Goal: Task Accomplishment & Management: Use online tool/utility

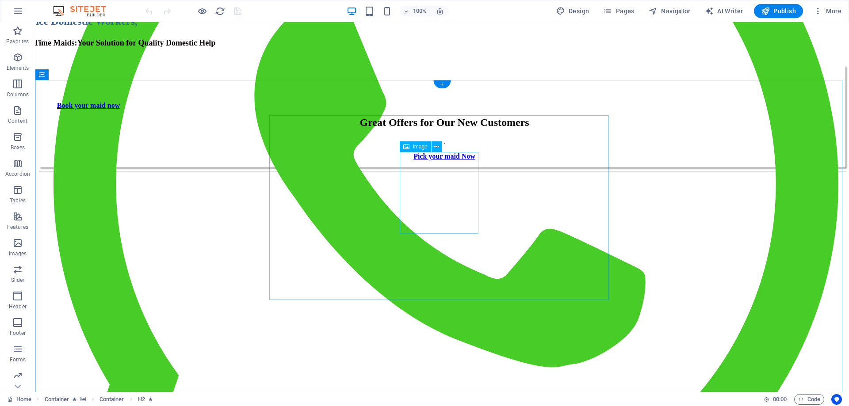
scroll to position [309, 0]
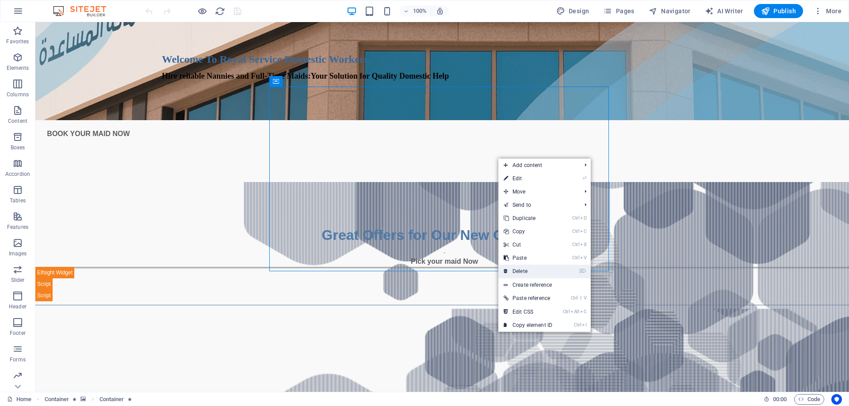
click at [523, 271] on link "⌦ Delete" at bounding box center [527, 271] width 59 height 13
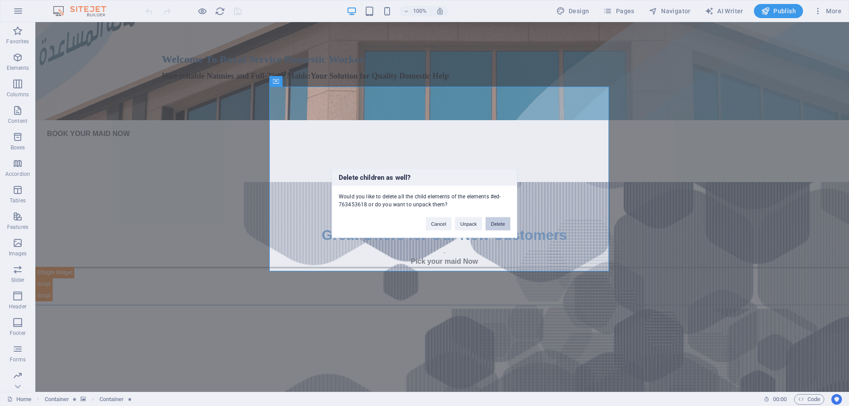
click at [496, 223] on button "Delete" at bounding box center [497, 223] width 25 height 13
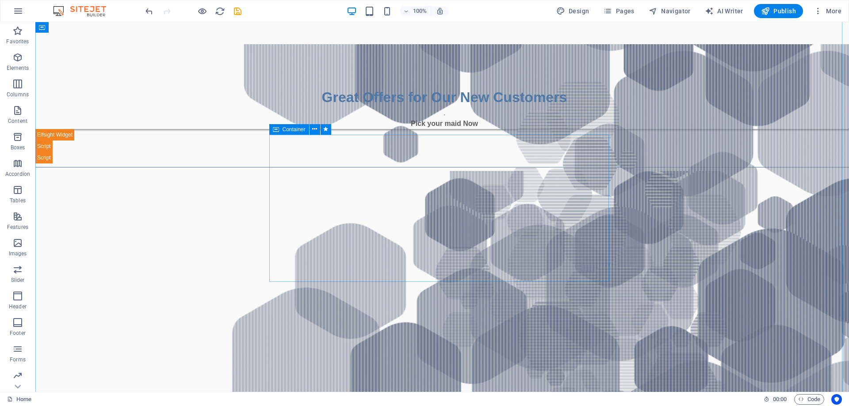
scroll to position [442, 0]
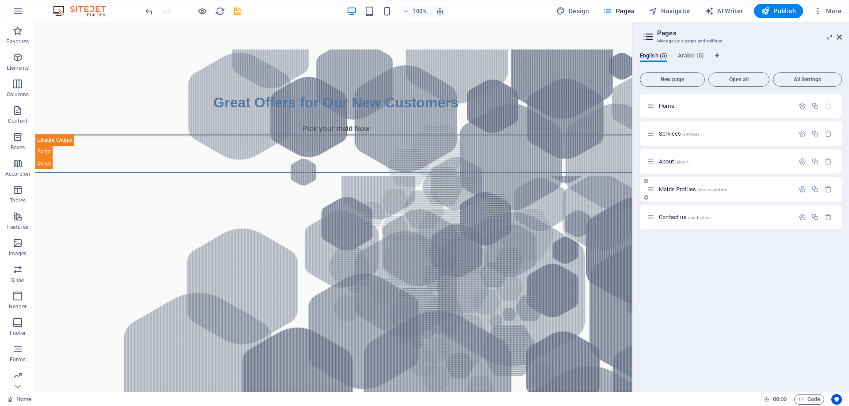
click at [675, 188] on span "Maids Profiles /maids-profiles" at bounding box center [693, 189] width 68 height 7
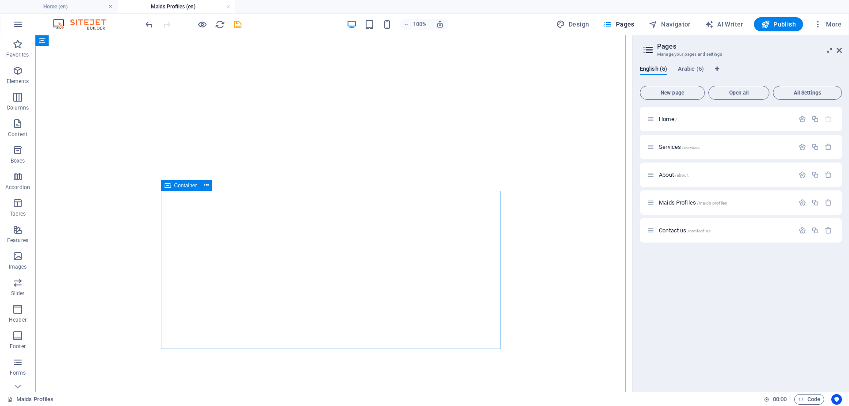
scroll to position [133, 0]
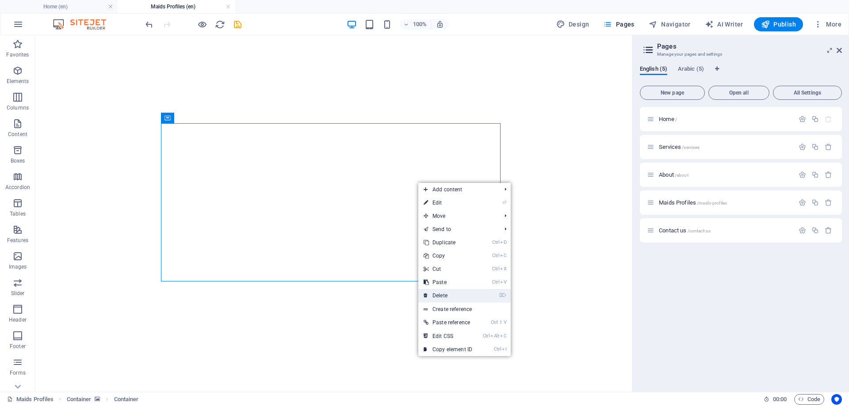
click at [445, 294] on link "⌦ Delete" at bounding box center [447, 295] width 59 height 13
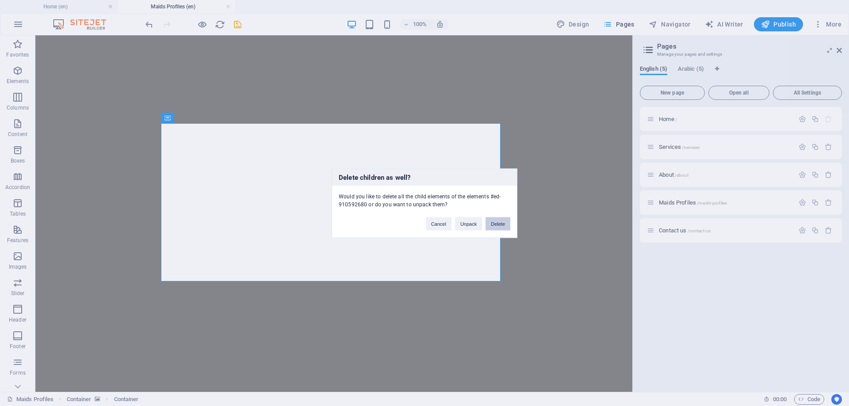
click at [493, 221] on button "Delete" at bounding box center [497, 223] width 25 height 13
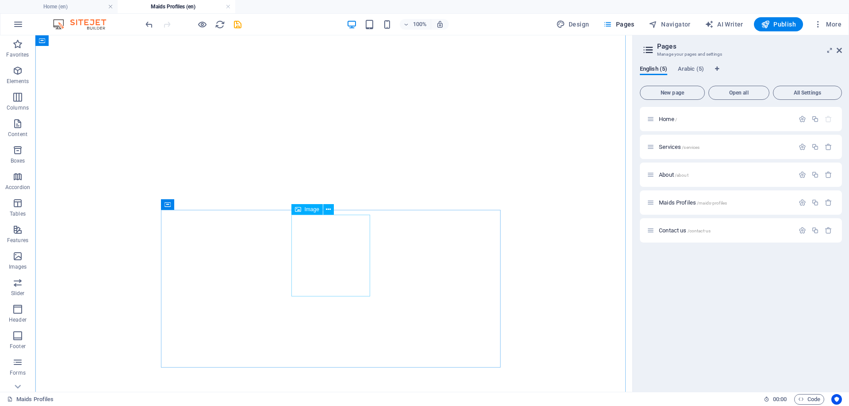
scroll to position [572, 0]
click at [71, 3] on h4 "Home (en)" at bounding box center [59, 7] width 118 height 10
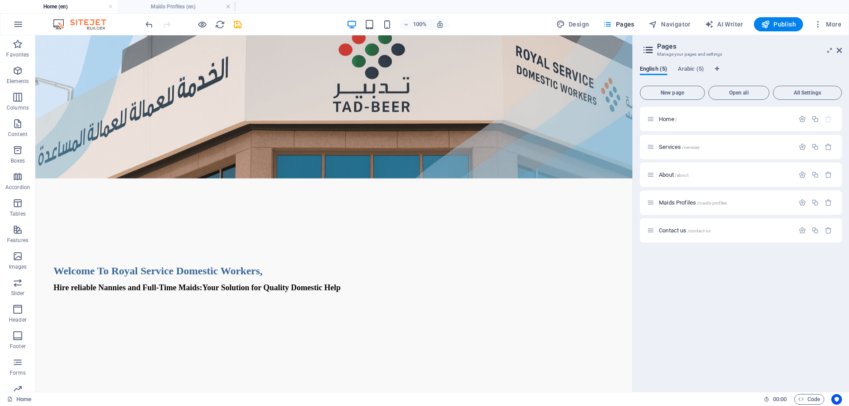
scroll to position [265, 0]
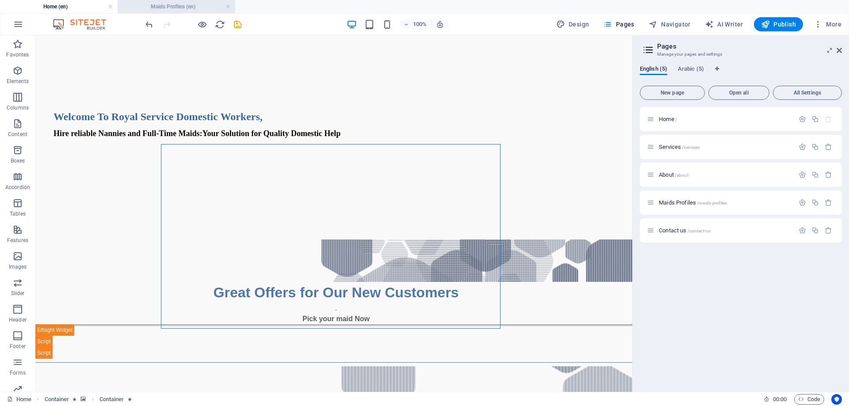
click at [181, 7] on h4 "Maids Profiles (en)" at bounding box center [177, 7] width 118 height 10
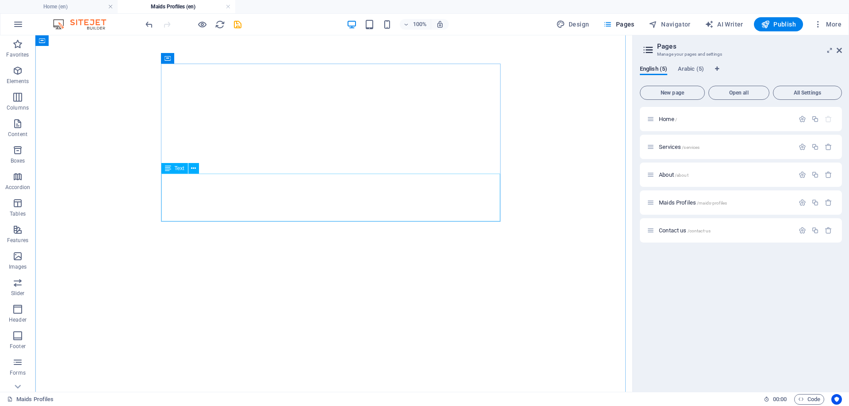
scroll to position [351, 0]
click at [62, 6] on h4 "Home (en)" at bounding box center [59, 7] width 118 height 10
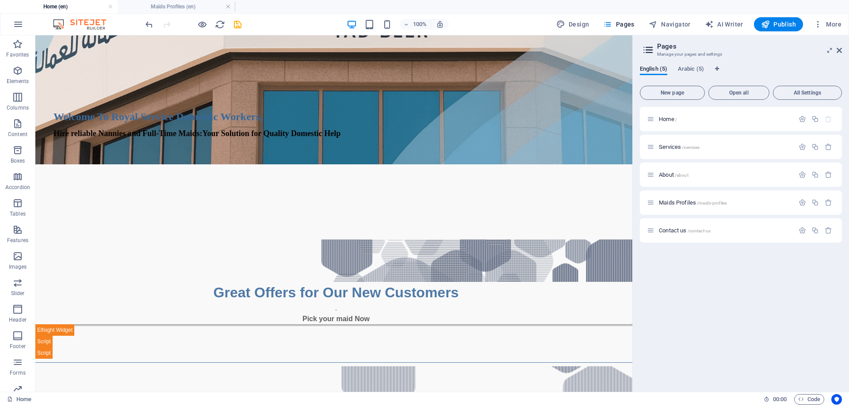
scroll to position [0, 0]
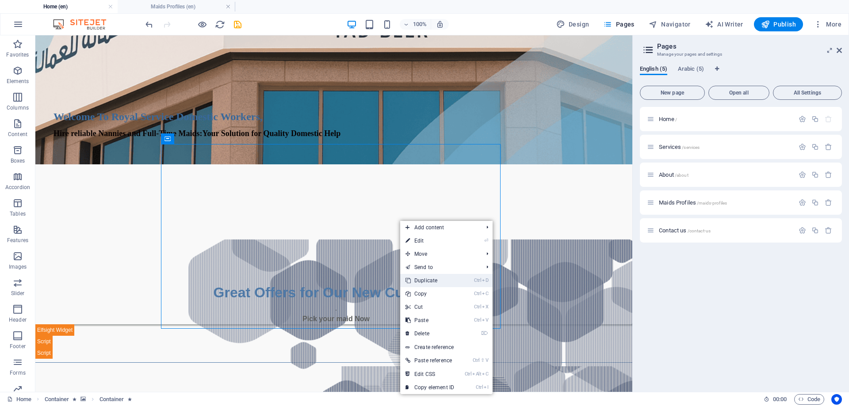
click at [424, 282] on link "Ctrl D Duplicate" at bounding box center [429, 280] width 59 height 13
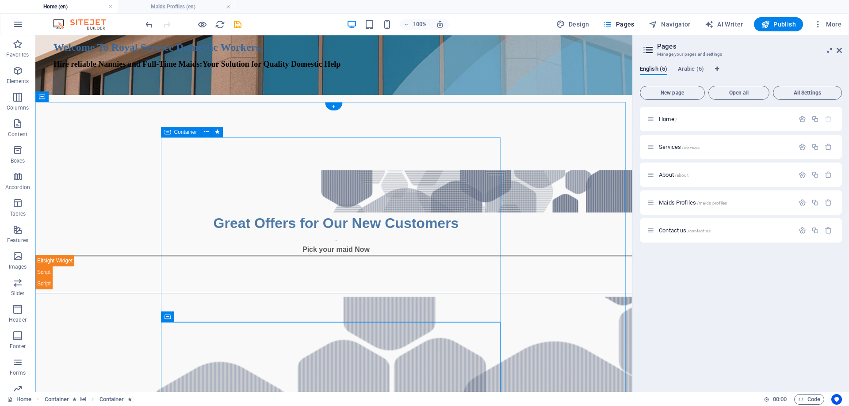
scroll to position [398, 0]
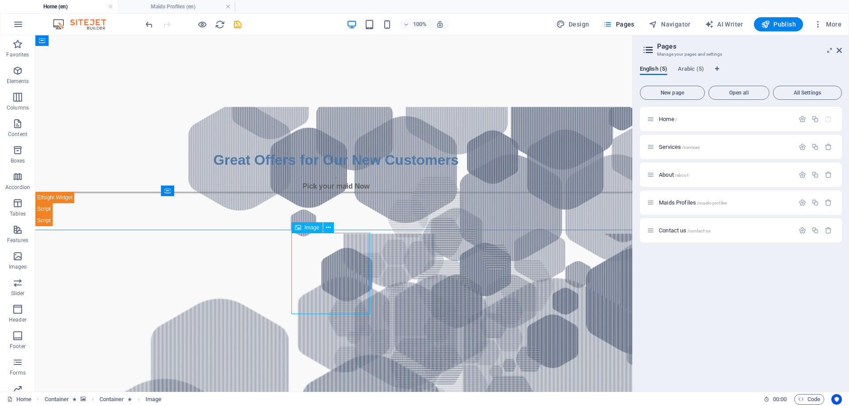
select select "px"
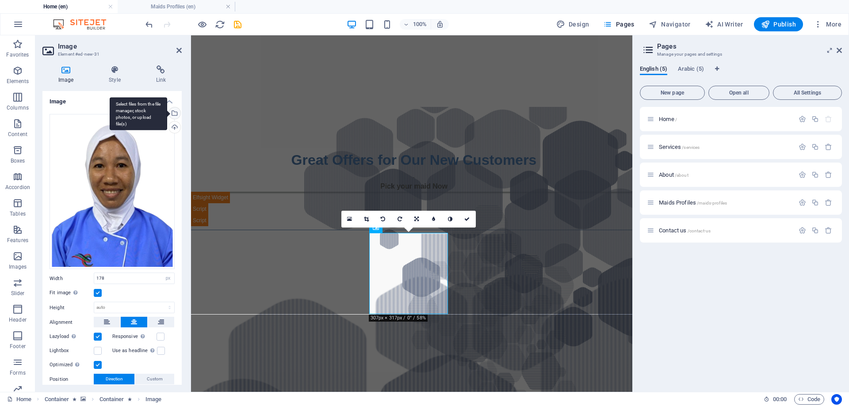
click at [172, 111] on div "Select files from the file manager, stock photos, or upload file(s)" at bounding box center [173, 113] width 13 height 13
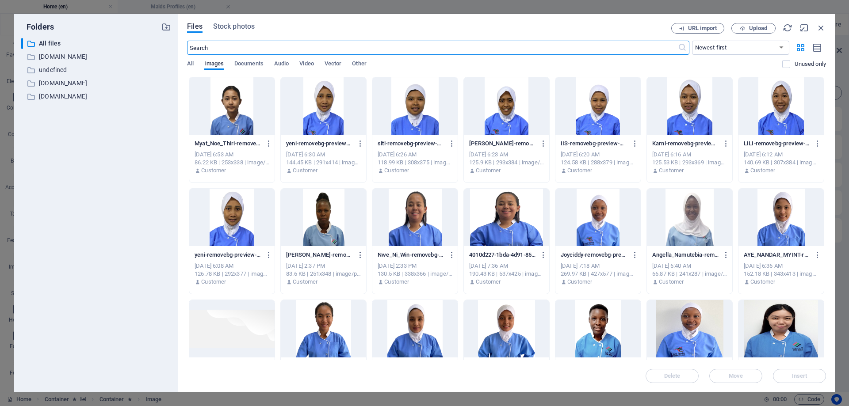
click at [686, 103] on div at bounding box center [689, 105] width 85 height 57
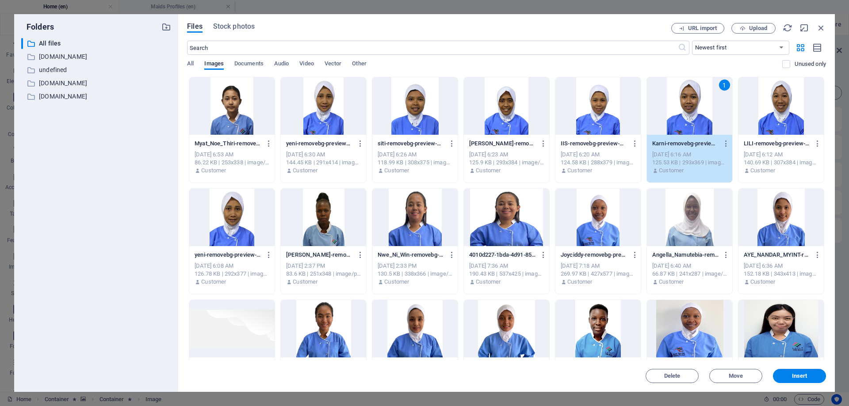
click at [686, 103] on div "1" at bounding box center [689, 105] width 85 height 57
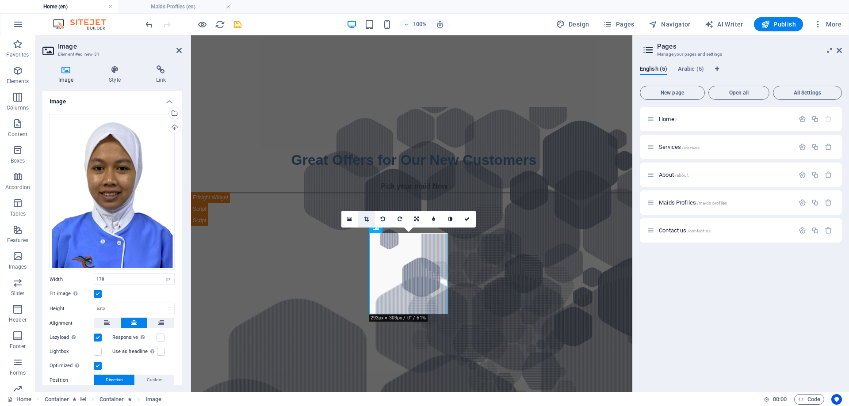
click at [365, 216] on link at bounding box center [366, 219] width 17 height 17
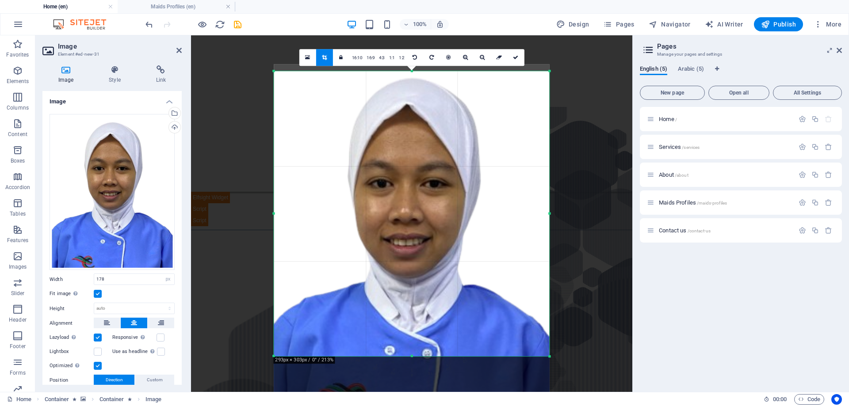
drag, startPoint x: 415, startPoint y: 231, endPoint x: 415, endPoint y: 255, distance: 24.3
click at [414, 255] on div at bounding box center [411, 237] width 275 height 347
click at [515, 58] on icon at bounding box center [515, 57] width 5 height 5
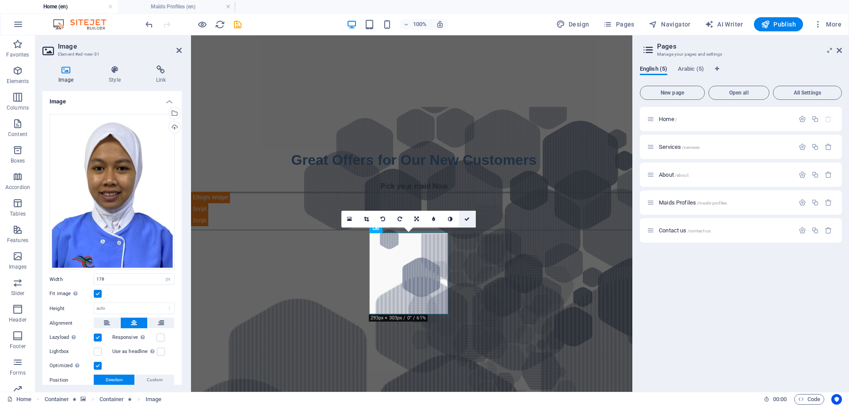
click at [468, 218] on icon at bounding box center [466, 219] width 5 height 5
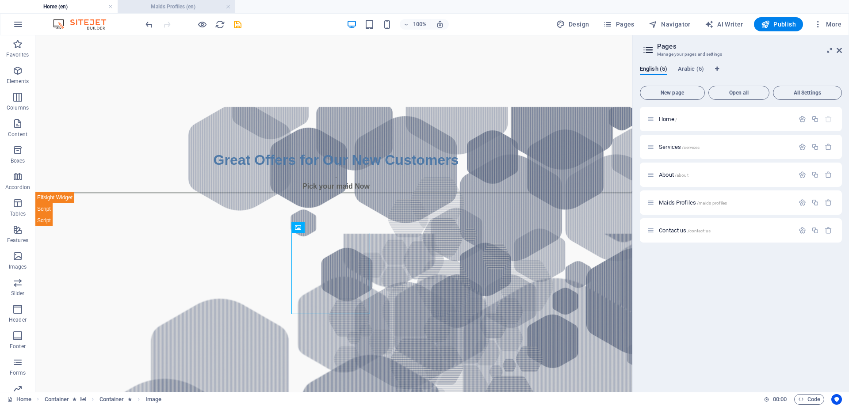
click at [177, 5] on h4 "Maids Profiles (en)" at bounding box center [177, 7] width 118 height 10
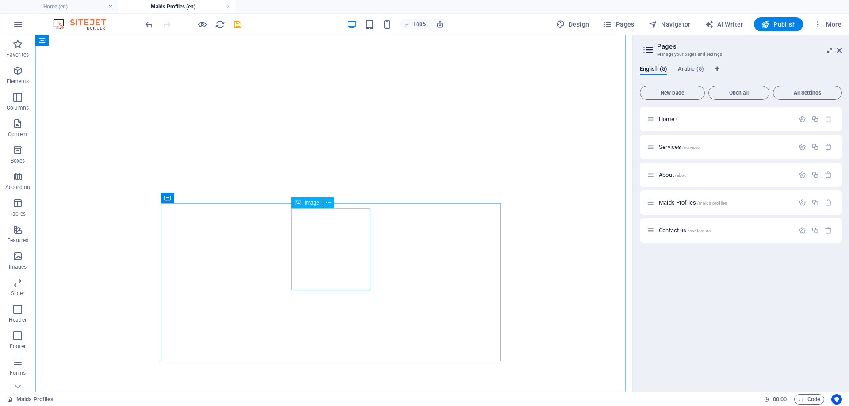
scroll to position [306, 0]
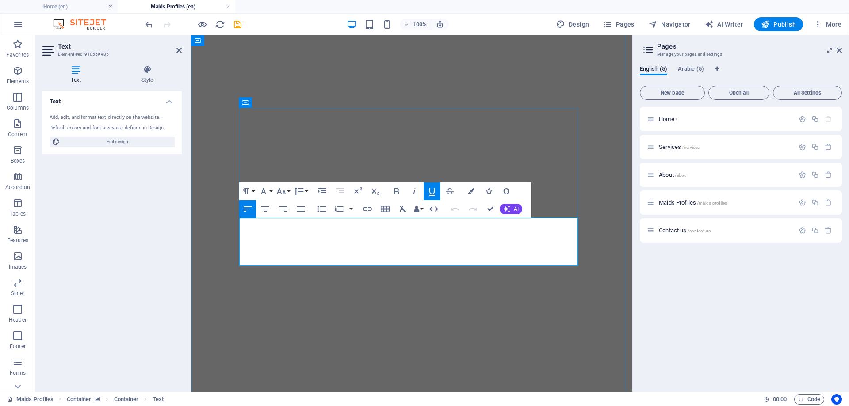
drag, startPoint x: 240, startPoint y: 225, endPoint x: 439, endPoint y: 257, distance: 201.0
copy div "Karni Bt Karpin Irja AGE: [DEMOGRAPHIC_DATA] Language: English (Fair), Arabic (…"
click at [77, 5] on h4 "Home (en)" at bounding box center [59, 7] width 118 height 10
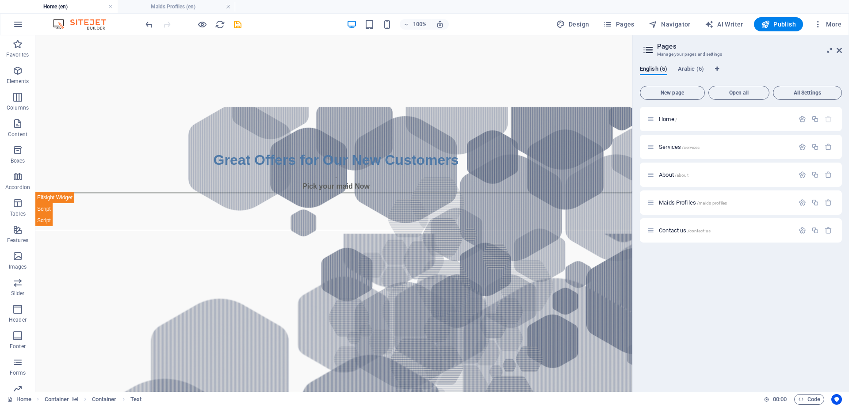
scroll to position [0, 0]
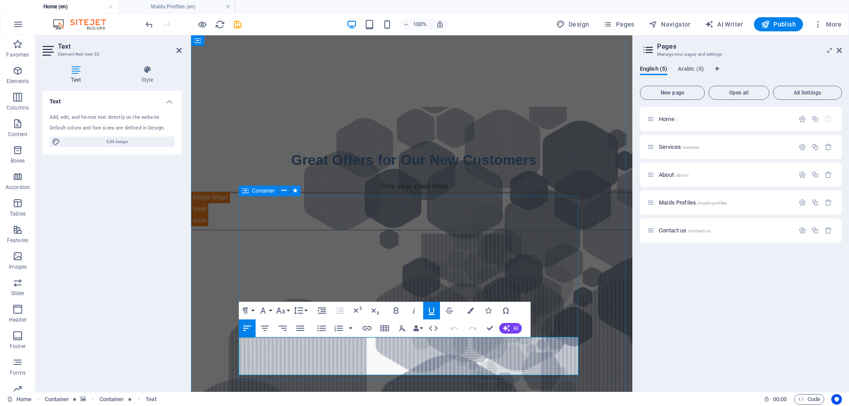
drag, startPoint x: 239, startPoint y: 344, endPoint x: 421, endPoint y: 378, distance: 185.3
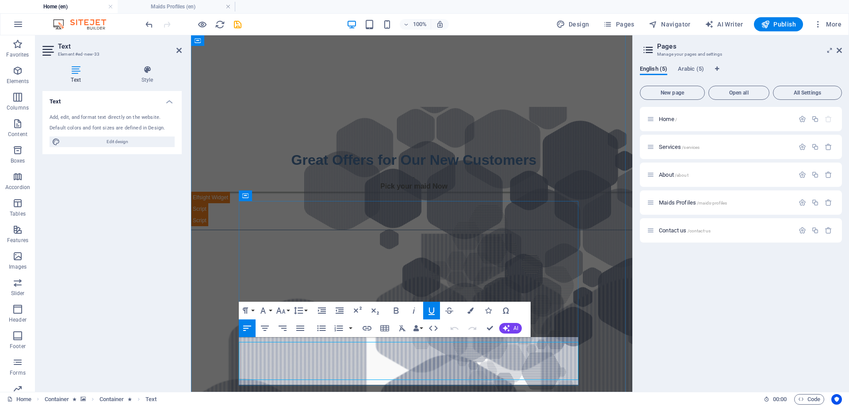
scroll to position [393, 0]
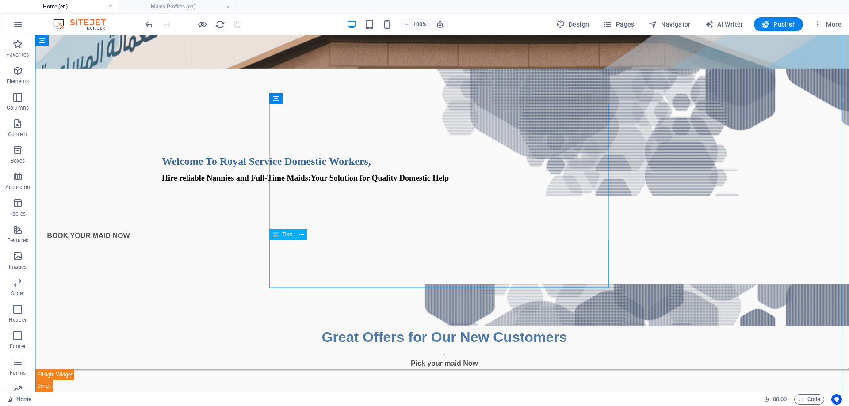
scroll to position [216, 0]
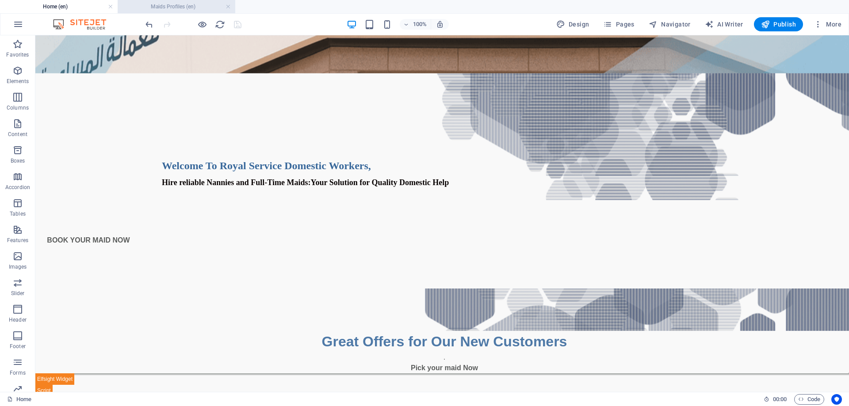
click at [176, 6] on h4 "Maids Profiles (en)" at bounding box center [177, 7] width 118 height 10
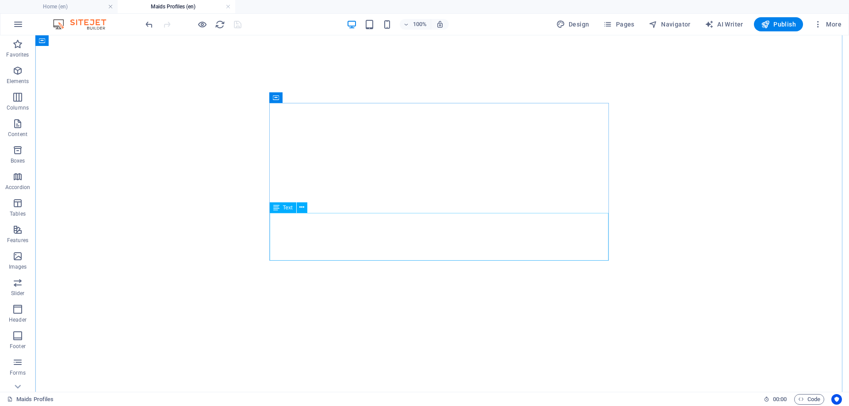
scroll to position [1014, 0]
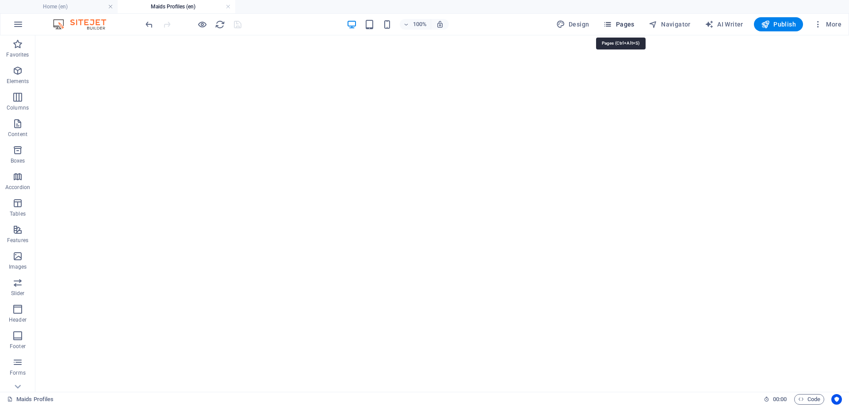
click at [621, 23] on span "Pages" at bounding box center [618, 24] width 31 height 9
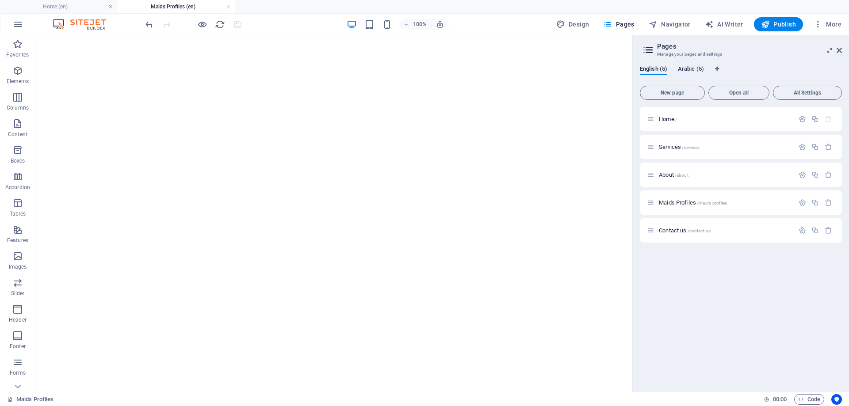
click at [692, 66] on span "Arabic (5)" at bounding box center [691, 70] width 26 height 12
click at [687, 118] on p "Home /" at bounding box center [725, 119] width 133 height 6
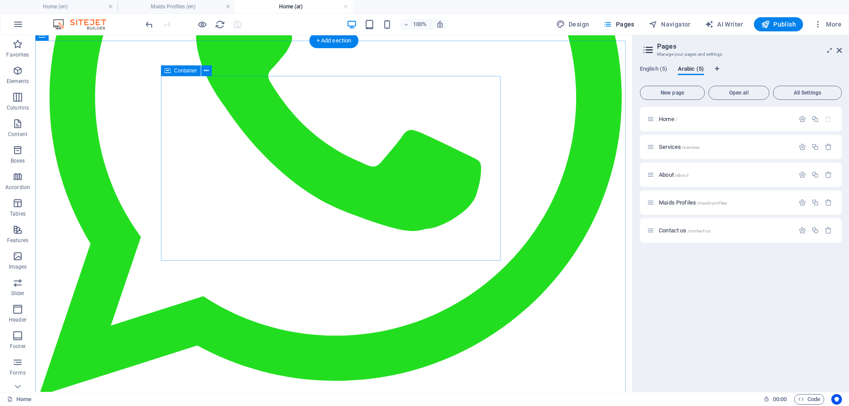
scroll to position [265, 0]
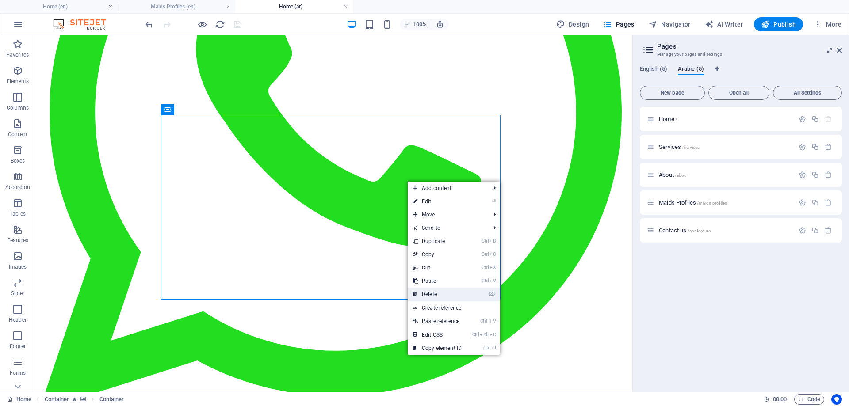
click at [431, 293] on link "⌦ Delete" at bounding box center [437, 294] width 59 height 13
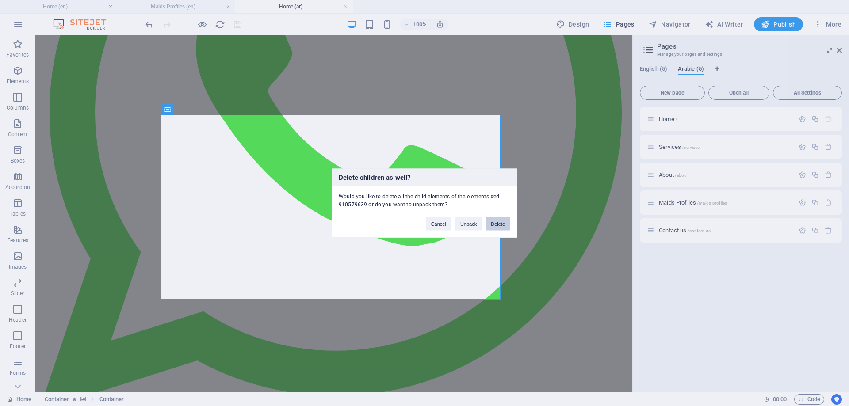
click at [496, 221] on button "Delete" at bounding box center [497, 223] width 25 height 13
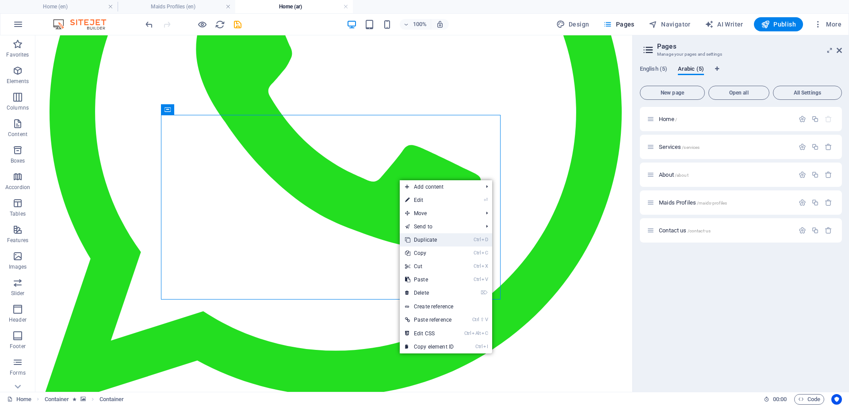
click at [424, 239] on link "Ctrl D Duplicate" at bounding box center [429, 239] width 59 height 13
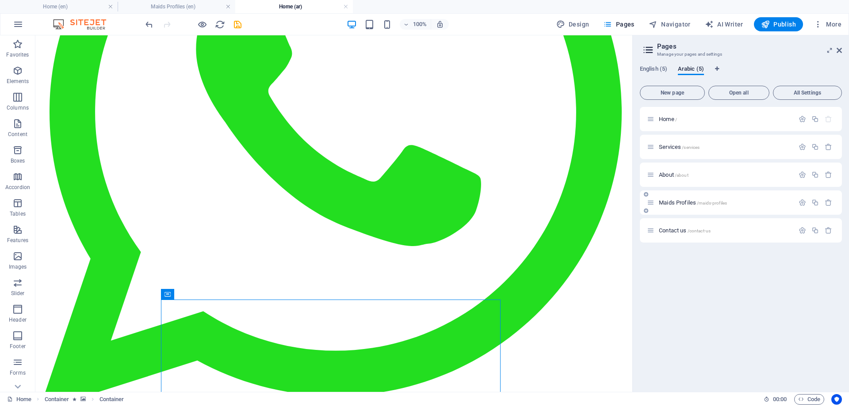
click at [681, 203] on span "Maids Profiles /maids-profiles" at bounding box center [693, 202] width 68 height 7
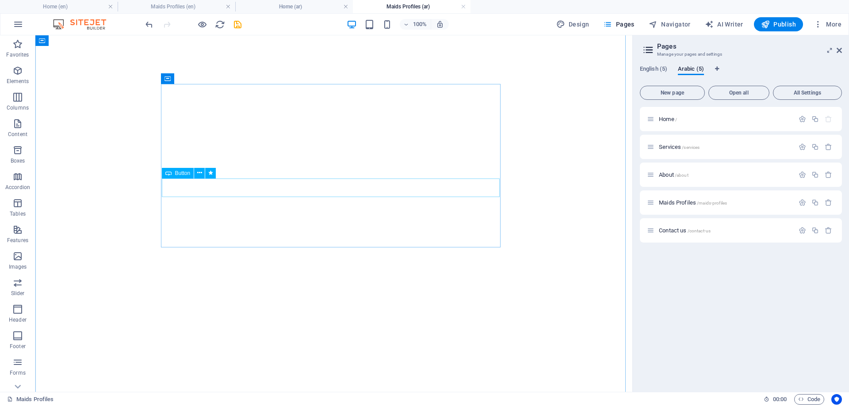
scroll to position [177, 0]
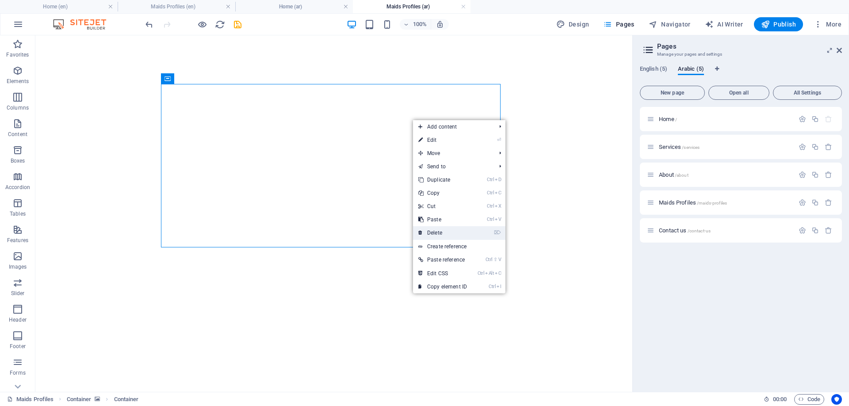
click at [437, 230] on link "⌦ Delete" at bounding box center [442, 232] width 59 height 13
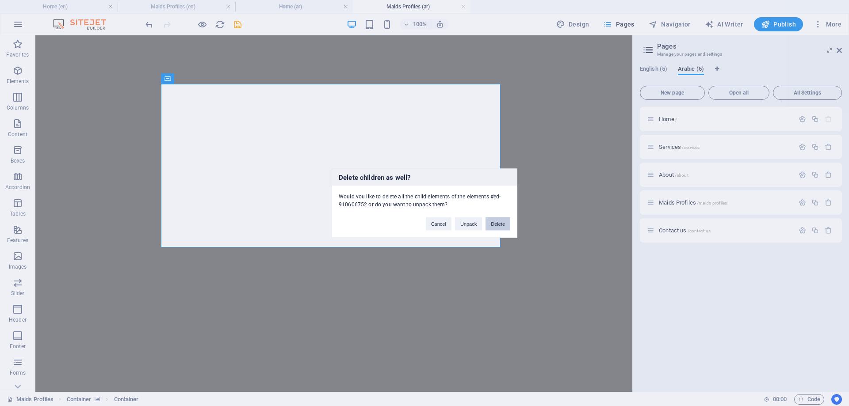
click at [496, 222] on button "Delete" at bounding box center [497, 223] width 25 height 13
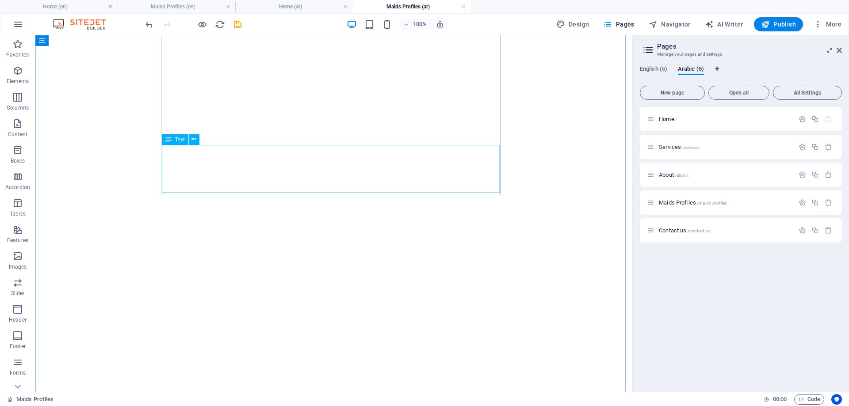
scroll to position [354, 0]
click at [295, 6] on h4 "Home (ar)" at bounding box center [294, 7] width 118 height 10
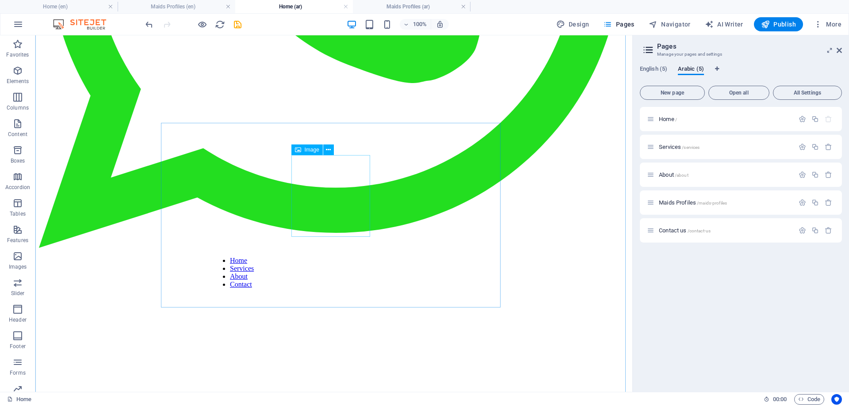
scroll to position [442, 0]
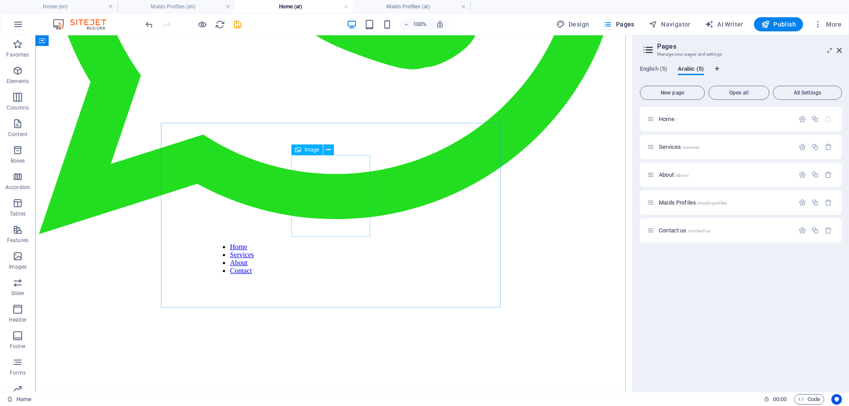
select select "px"
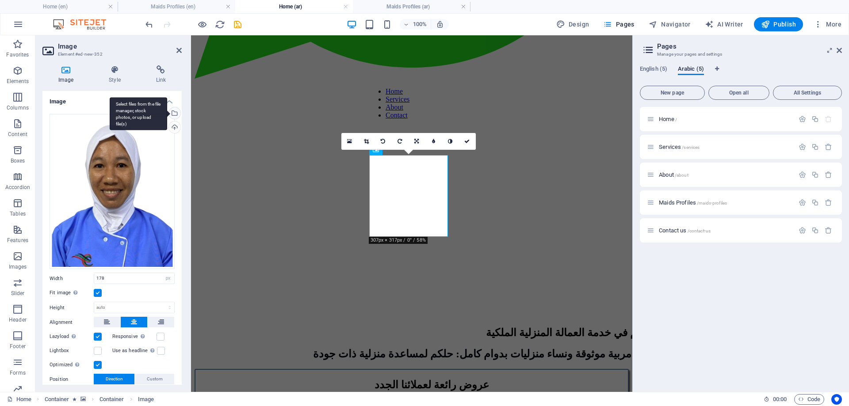
click at [167, 113] on div "Select files from the file manager, stock photos, or upload file(s)" at bounding box center [138, 113] width 57 height 33
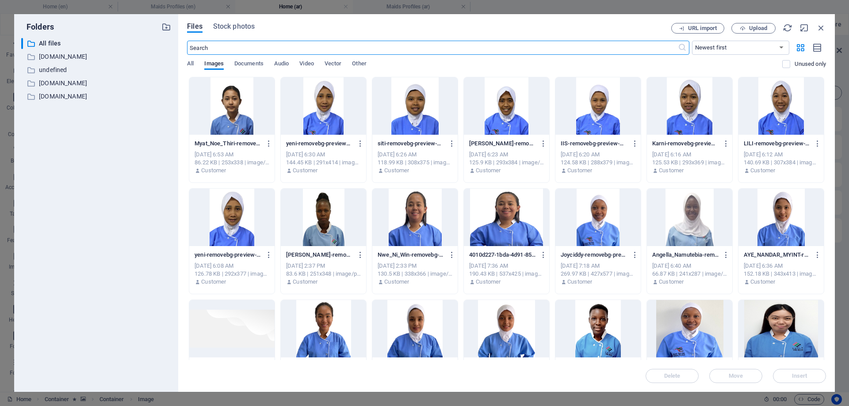
click at [686, 108] on div at bounding box center [689, 105] width 85 height 57
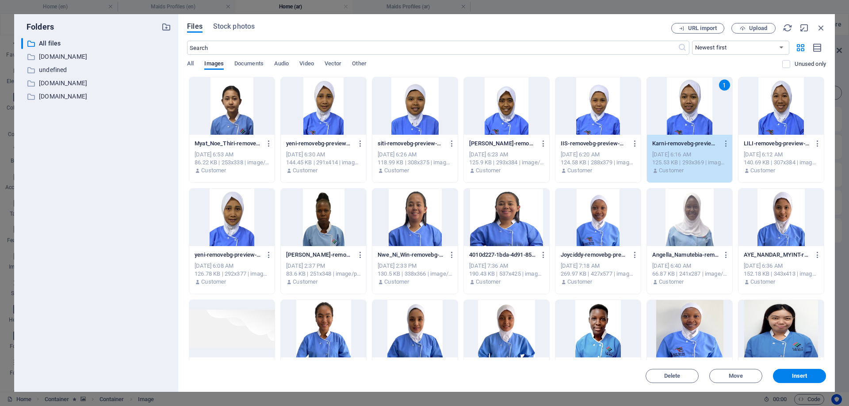
click at [686, 108] on div "1" at bounding box center [689, 105] width 85 height 57
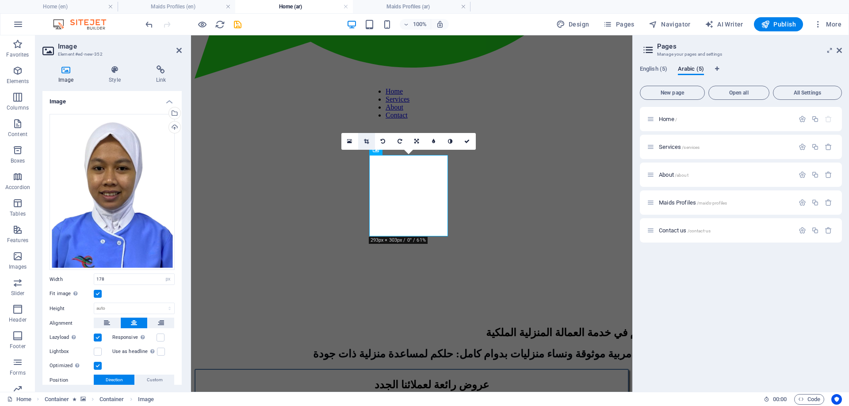
click at [366, 139] on icon at bounding box center [366, 141] width 5 height 5
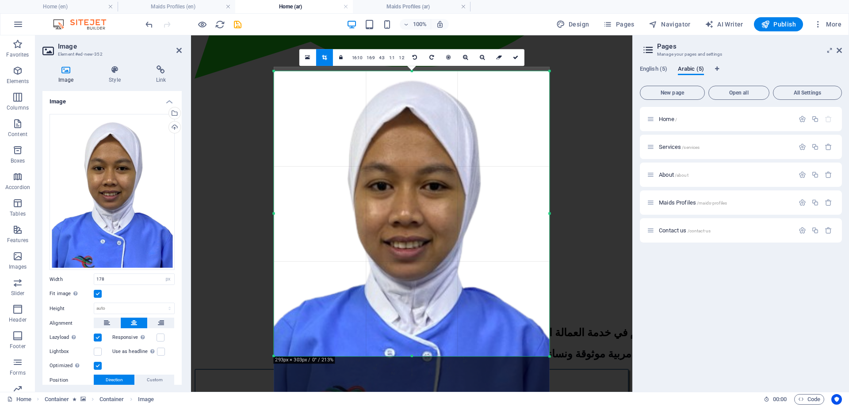
drag, startPoint x: 412, startPoint y: 175, endPoint x: 424, endPoint y: 187, distance: 16.9
click at [413, 202] on div at bounding box center [411, 240] width 275 height 347
click at [515, 58] on icon at bounding box center [515, 57] width 5 height 5
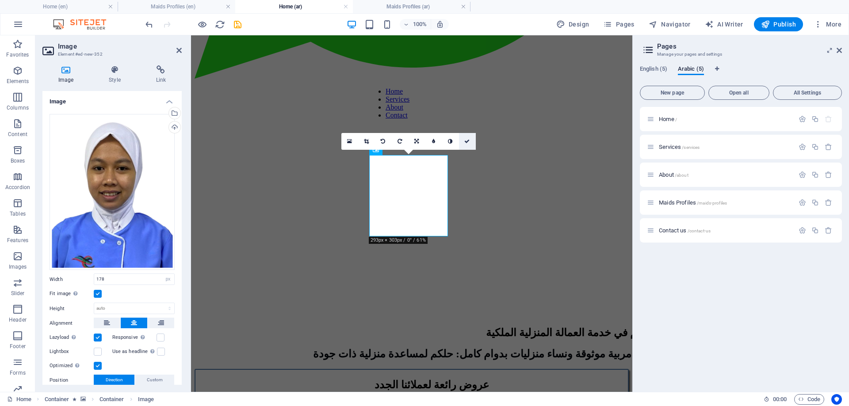
click at [466, 140] on icon at bounding box center [466, 141] width 5 height 5
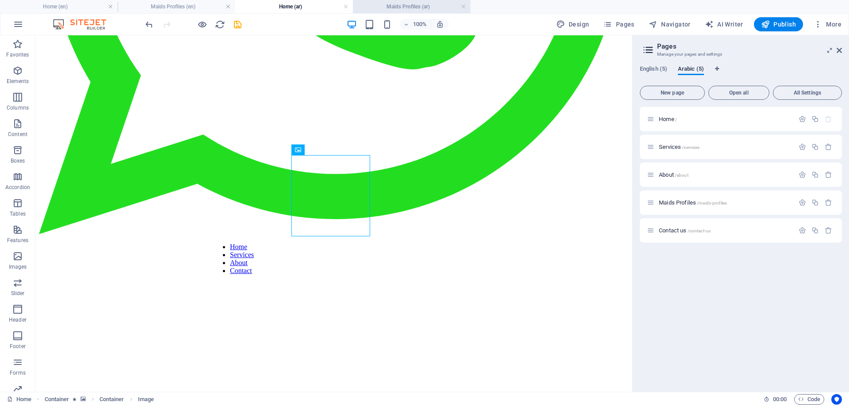
drag, startPoint x: 391, startPoint y: 7, endPoint x: 400, endPoint y: 9, distance: 8.8
click at [424, 9] on h4 "Maids Profiles (ar)" at bounding box center [412, 7] width 118 height 10
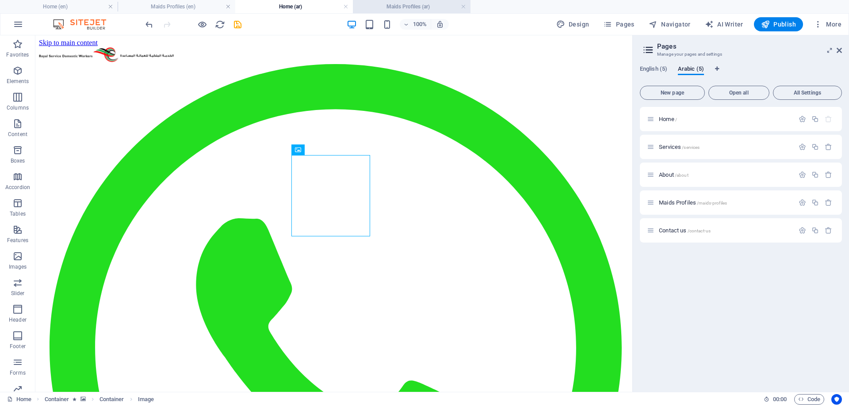
scroll to position [354, 0]
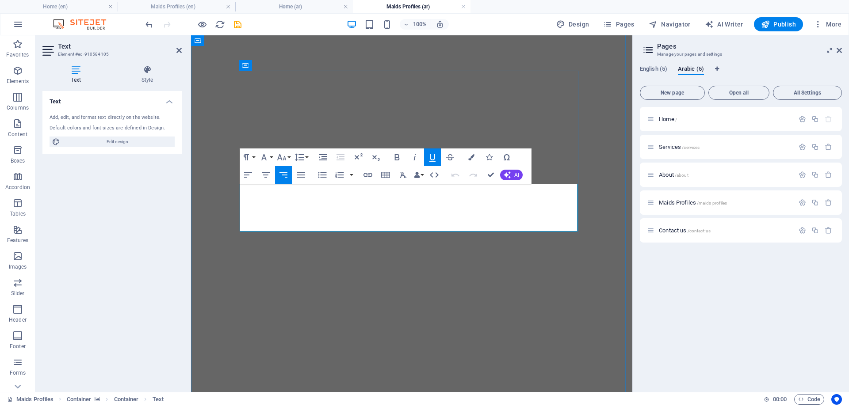
drag, startPoint x: 575, startPoint y: 190, endPoint x: 406, endPoint y: 221, distance: 171.7
copy div "كارني بت كاربين إيرجا العمر: 24 اللغة: الإنجليزية (جيدة)، ال[DEMOGRAPHIC_DATA] …"
click at [297, 4] on h4 "Home (ar)" at bounding box center [294, 7] width 118 height 10
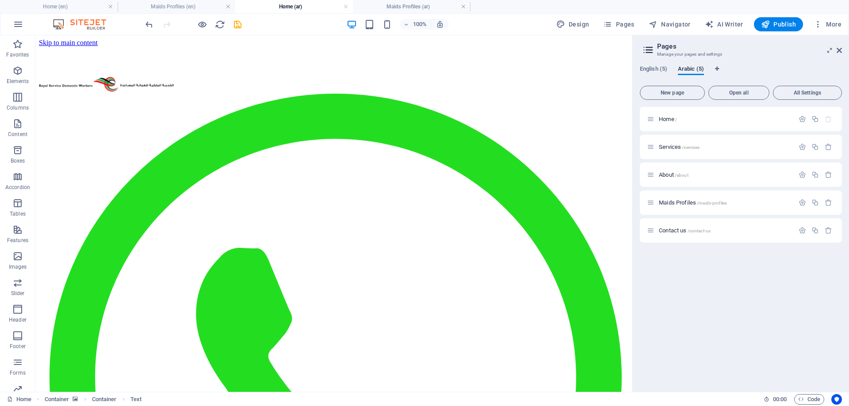
scroll to position [442, 0]
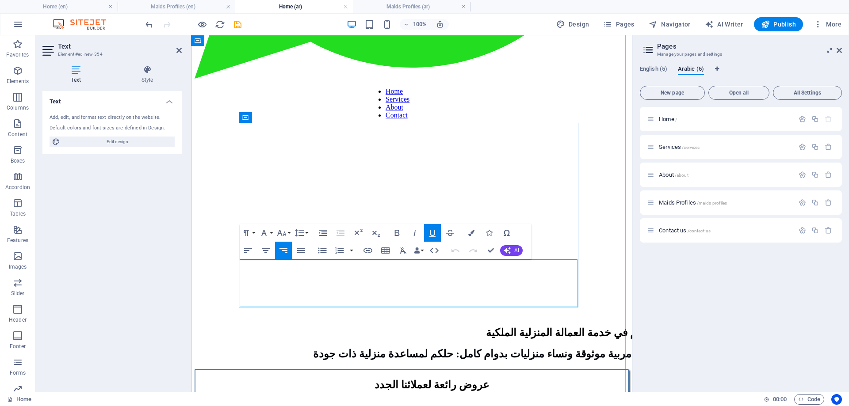
drag, startPoint x: 577, startPoint y: 265, endPoint x: 571, endPoint y: 275, distance: 11.4
drag, startPoint x: 576, startPoint y: 265, endPoint x: 574, endPoint y: 274, distance: 9.5
drag, startPoint x: 577, startPoint y: 267, endPoint x: 417, endPoint y: 301, distance: 163.2
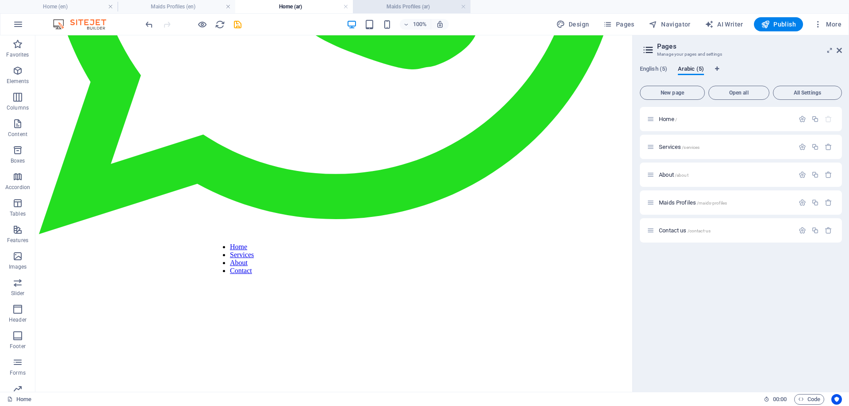
click at [401, 5] on h4 "Maids Profiles (ar)" at bounding box center [412, 7] width 118 height 10
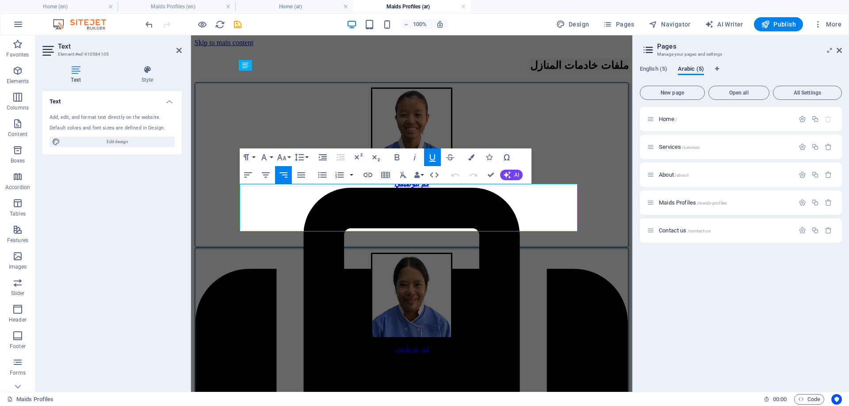
scroll to position [354, 0]
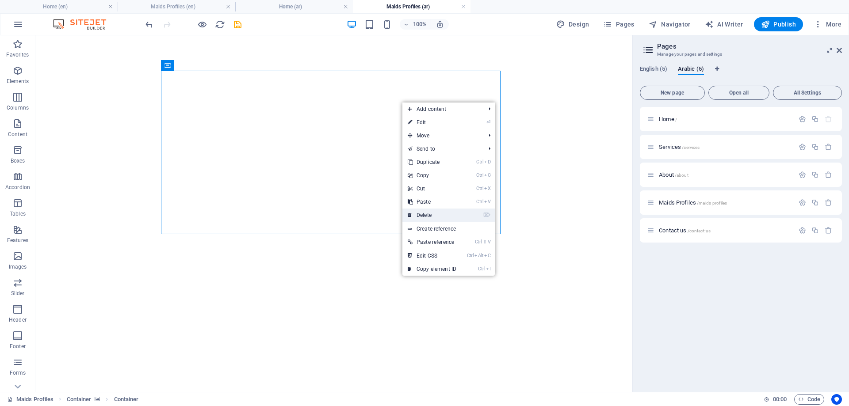
click at [434, 214] on link "⌦ Delete" at bounding box center [431, 215] width 59 height 13
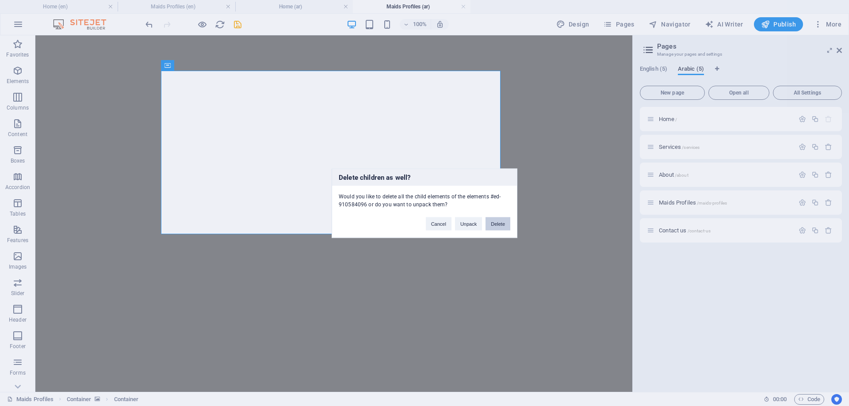
click at [502, 225] on button "Delete" at bounding box center [497, 223] width 25 height 13
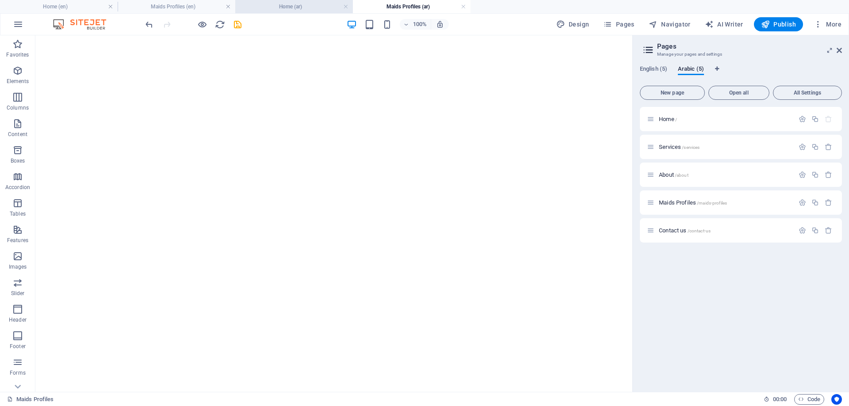
click at [307, 3] on h4 "Home (ar)" at bounding box center [294, 7] width 118 height 10
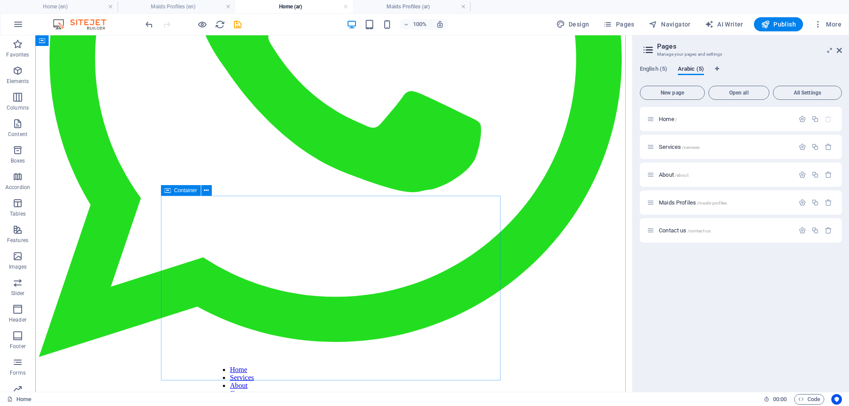
scroll to position [177, 0]
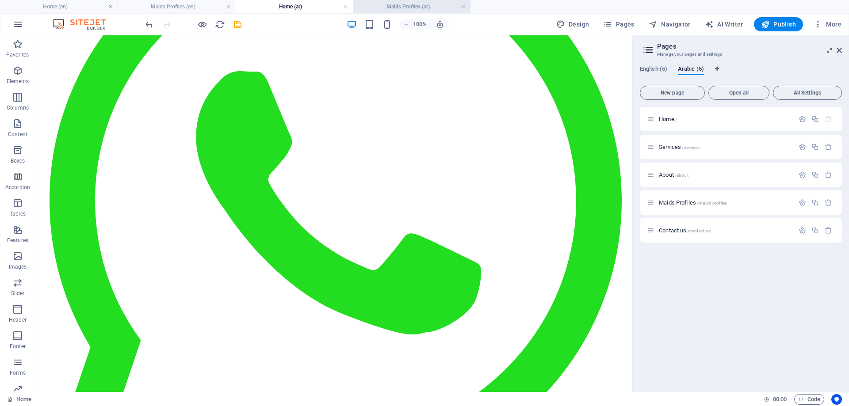
click at [406, 4] on h4 "Maids Profiles (ar)" at bounding box center [412, 7] width 118 height 10
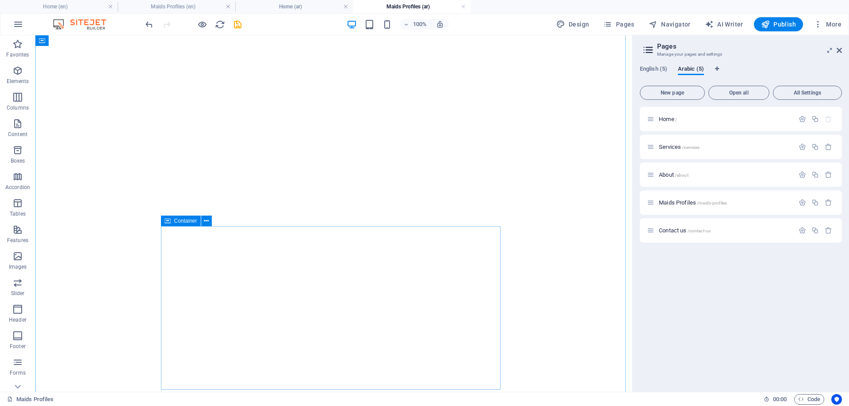
scroll to position [620, 0]
click at [167, 4] on h4 "Maids Profiles (en)" at bounding box center [177, 7] width 118 height 10
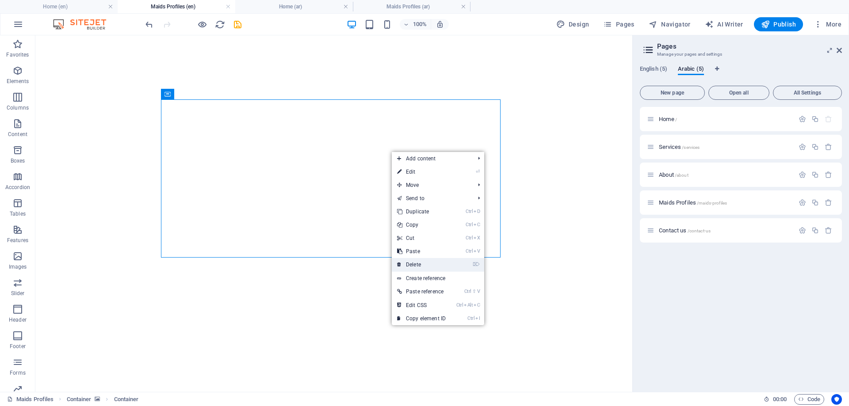
click at [415, 263] on link "⌦ Delete" at bounding box center [421, 264] width 59 height 13
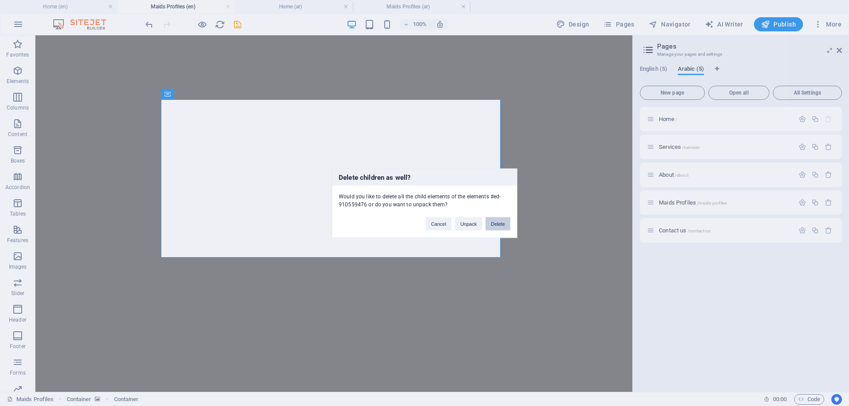
click at [497, 220] on button "Delete" at bounding box center [497, 223] width 25 height 13
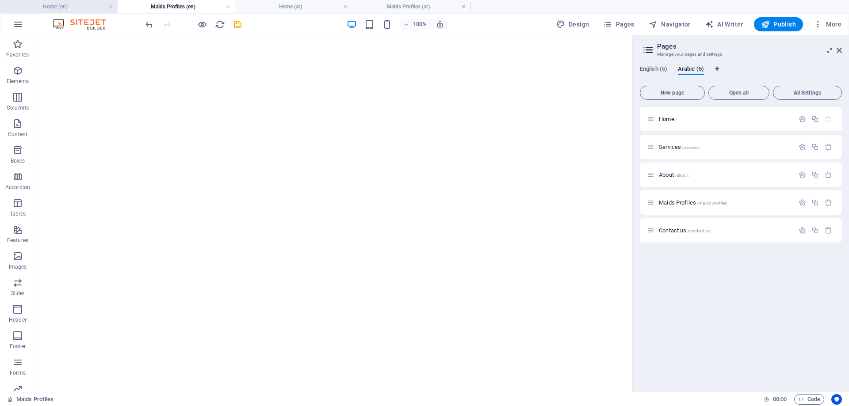
click at [80, 6] on h4 "Home (en)" at bounding box center [59, 7] width 118 height 10
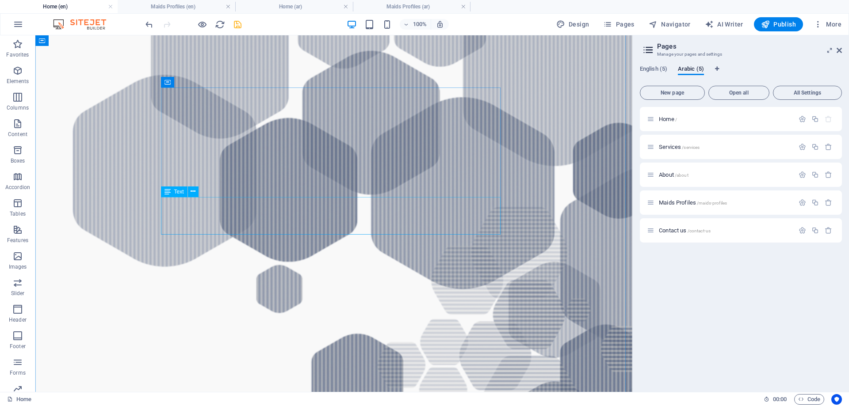
scroll to position [702, 0]
click at [237, 24] on icon "save" at bounding box center [238, 24] width 10 height 10
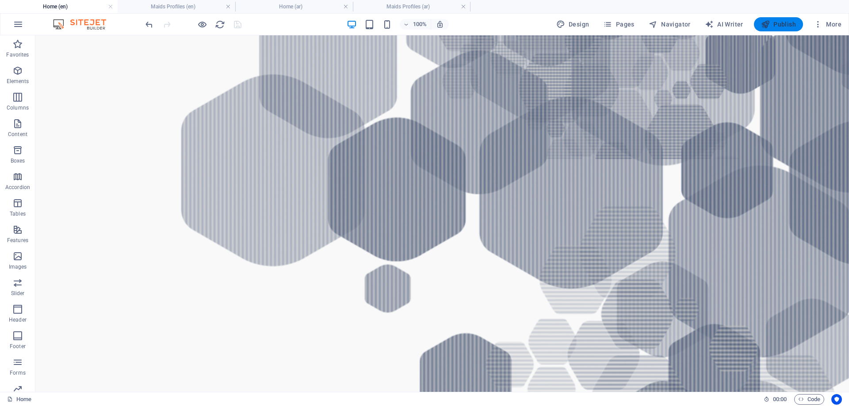
click at [776, 22] on span "Publish" at bounding box center [778, 24] width 35 height 9
